Goal: Use online tool/utility: Utilize a website feature to perform a specific function

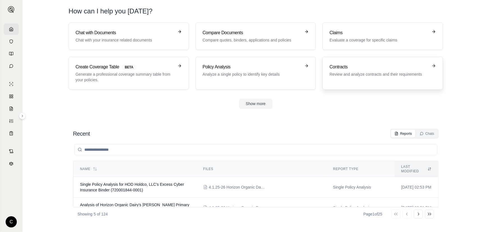
click at [363, 67] on h3 "Contracts" at bounding box center [379, 67] width 98 height 7
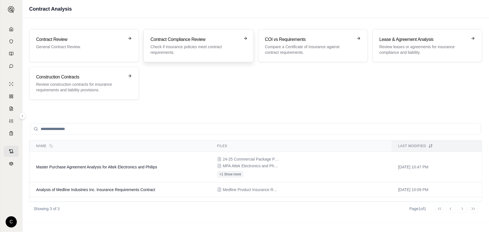
click at [190, 47] on p "Check if insurance policies meet contract requirements." at bounding box center [195, 49] width 88 height 11
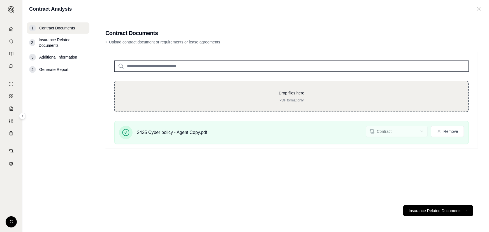
click at [246, 87] on div "Drop files here PDF format only" at bounding box center [291, 96] width 355 height 31
type input "**********"
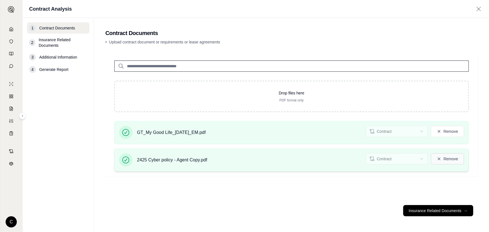
click at [450, 158] on button "Remove" at bounding box center [447, 158] width 33 height 11
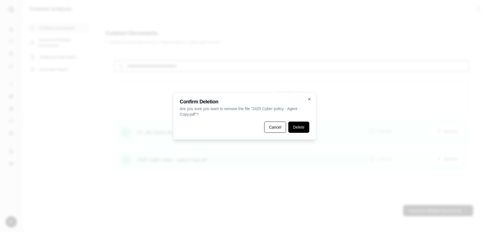
click at [300, 130] on button "Delete" at bounding box center [299, 127] width 21 height 11
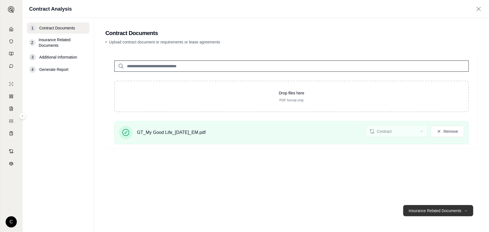
click at [427, 210] on button "Insurance Related Documents →" at bounding box center [438, 210] width 70 height 11
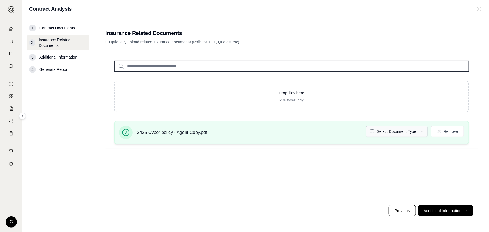
click at [416, 133] on html "C Contract Analysis 1 Contract Documents 2 Insurance Related Documents 3 Additi…" at bounding box center [244, 116] width 489 height 232
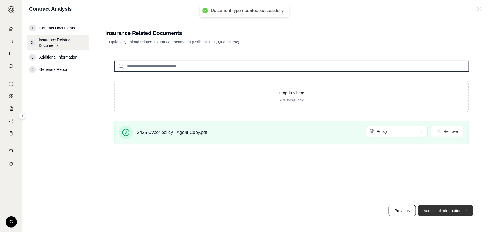
click at [448, 212] on button "Additional Information →" at bounding box center [445, 210] width 55 height 11
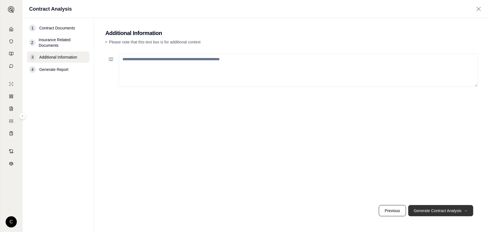
click at [437, 210] on button "Generate Contract Analysis →" at bounding box center [441, 210] width 65 height 11
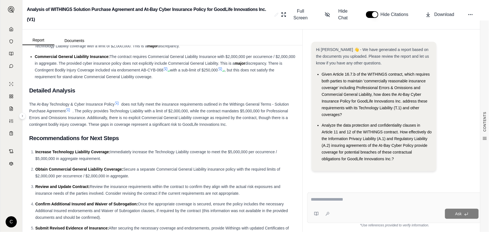
scroll to position [494, 0]
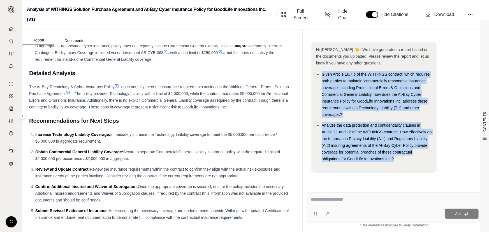
drag, startPoint x: 322, startPoint y: 73, endPoint x: 405, endPoint y: 161, distance: 121.2
click at [405, 161] on ul "Given Article 16.7.b of the WITHINGS contract, which requires both parties to m…" at bounding box center [374, 116] width 116 height 91
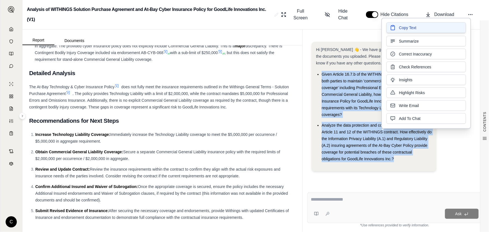
click at [414, 25] on span "Copy Text" at bounding box center [407, 28] width 17 height 6
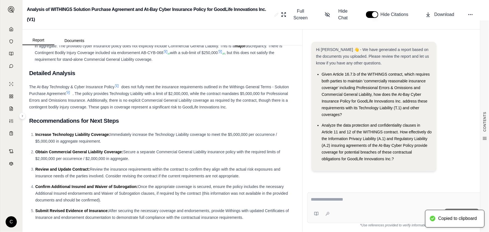
click at [336, 199] on textarea at bounding box center [395, 199] width 168 height 7
paste textarea "**********"
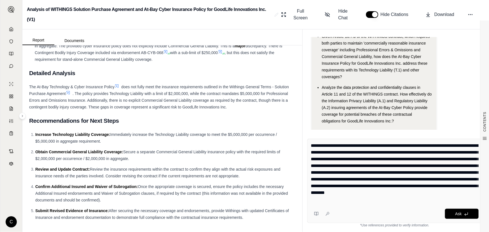
scroll to position [50, 0]
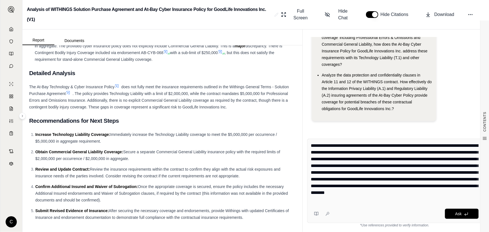
click at [406, 171] on textarea "**********" at bounding box center [395, 172] width 168 height 61
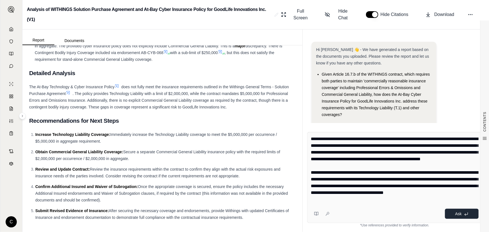
type textarea "**********"
click at [455, 216] on button "Ask" at bounding box center [462, 214] width 34 height 10
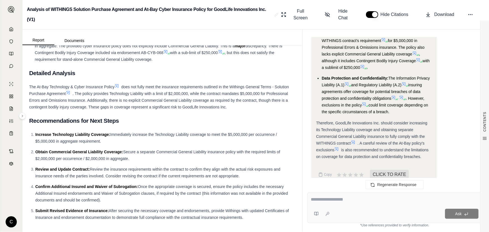
scroll to position [933, 0]
